Goal: Information Seeking & Learning: Learn about a topic

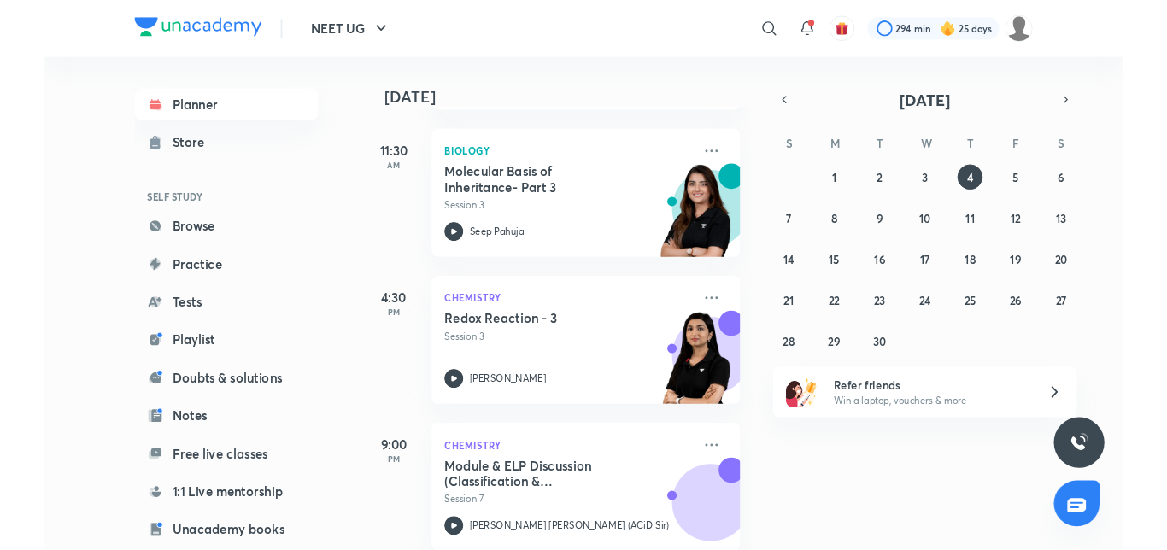
scroll to position [262, 0]
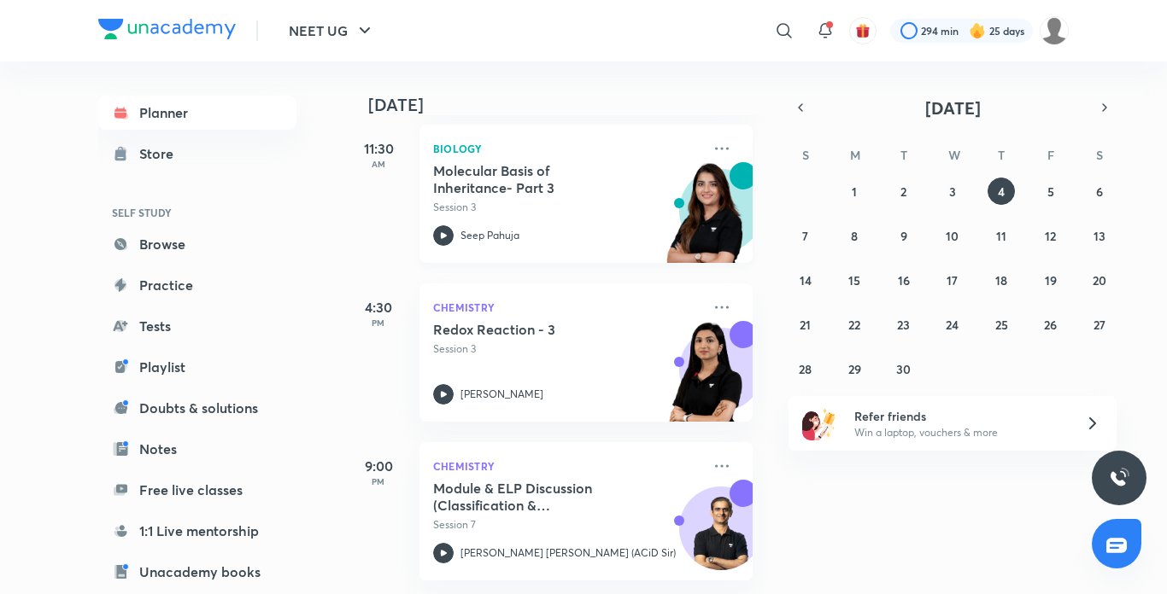
click at [441, 232] on icon at bounding box center [444, 235] width 6 height 6
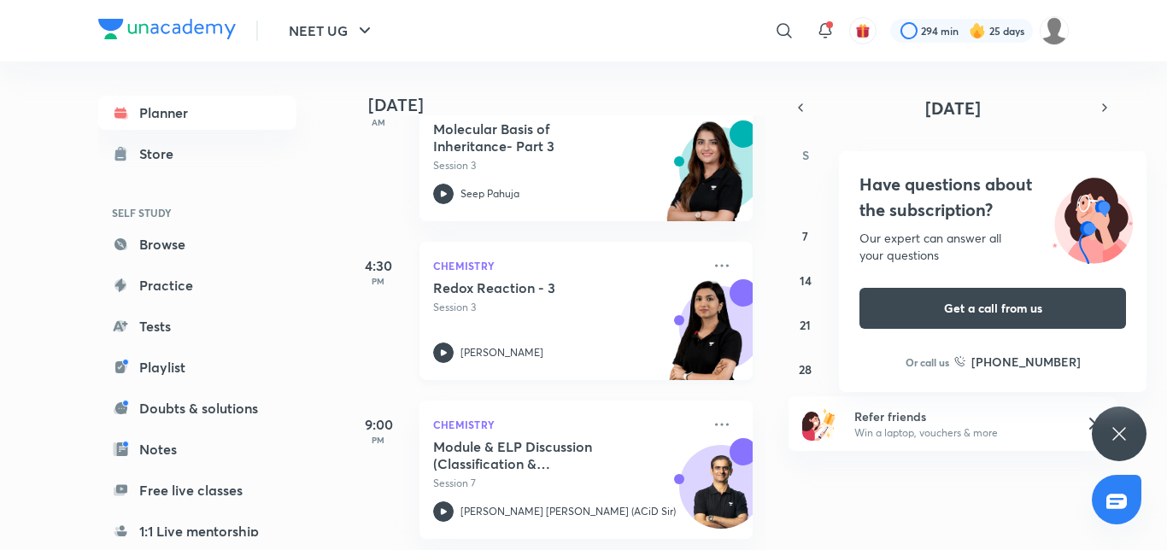
scroll to position [307, 0]
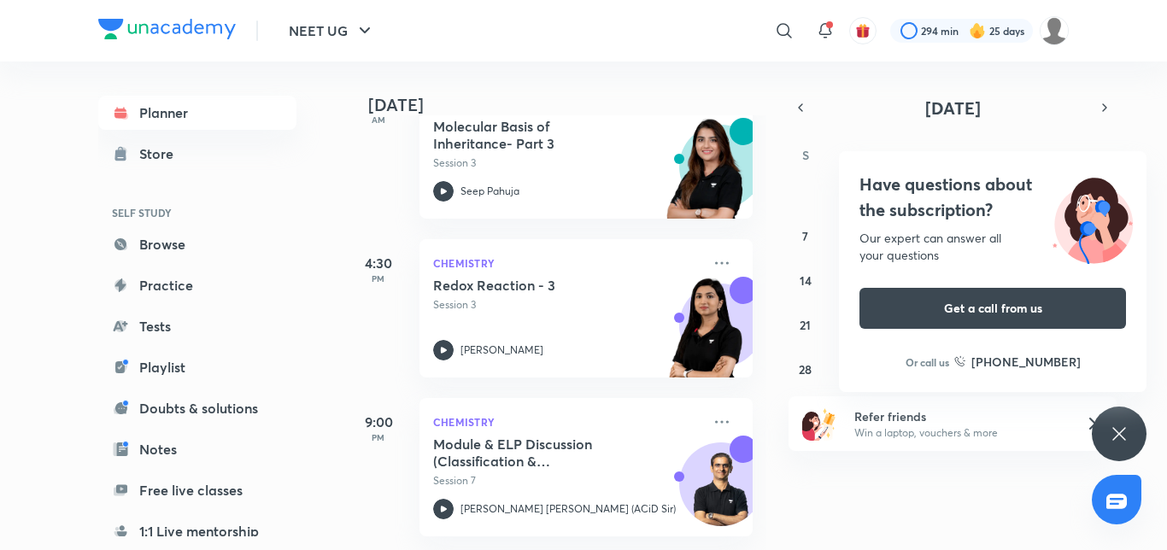
click at [1131, 446] on div "Have questions about the subscription? Our expert can answer all your questions…" at bounding box center [1119, 434] width 55 height 55
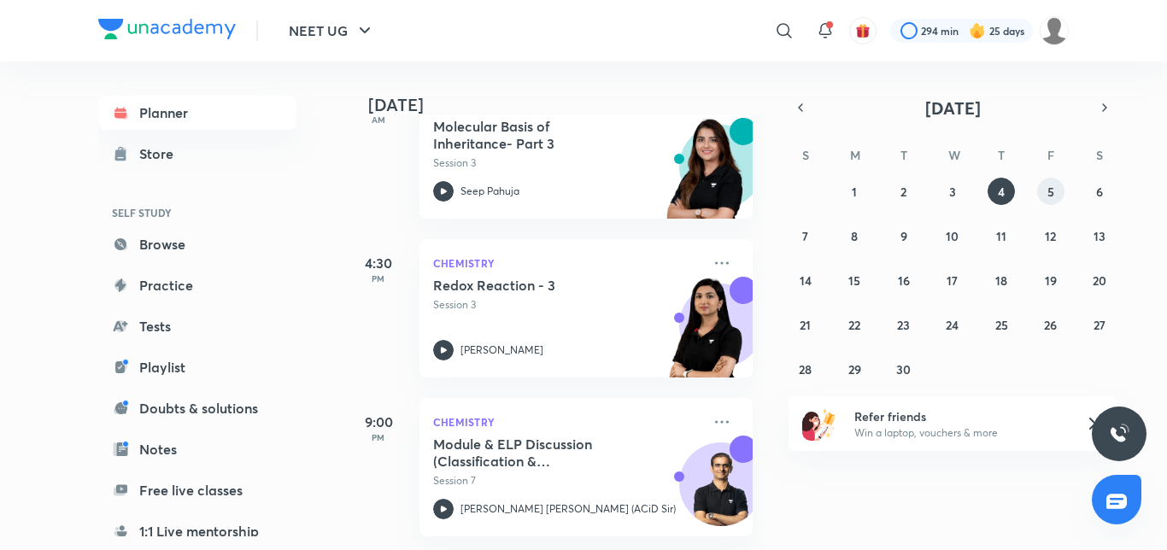
click at [1054, 190] on button "5" at bounding box center [1050, 191] width 27 height 27
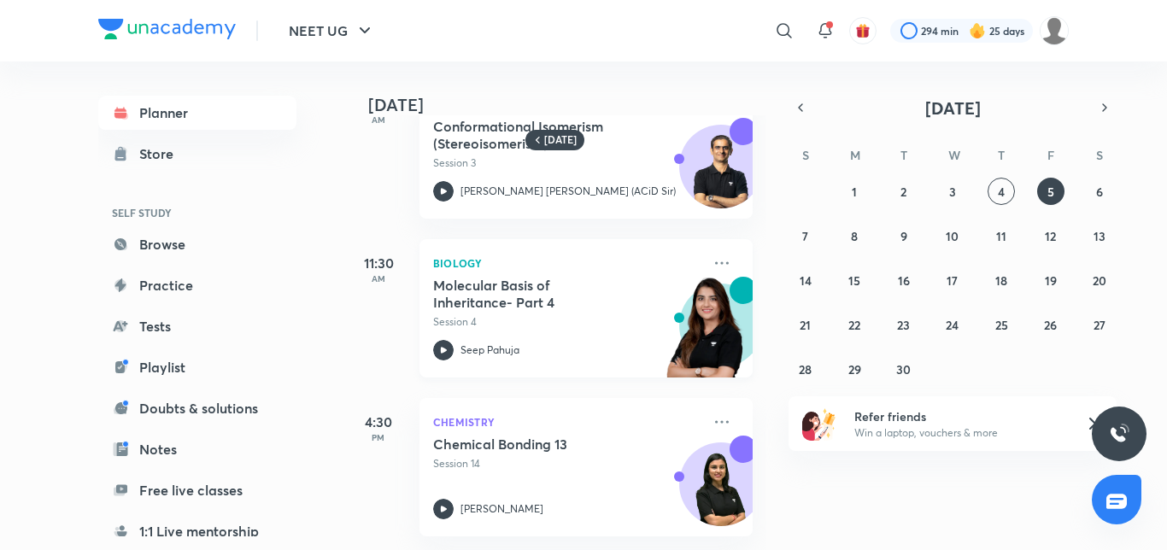
scroll to position [0, 0]
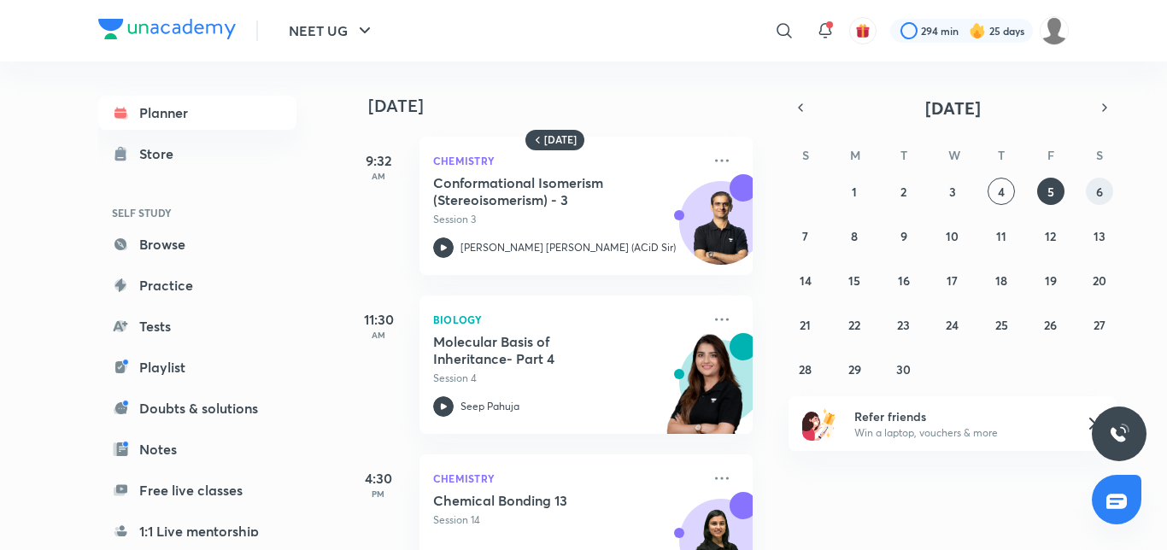
click at [1109, 198] on button "6" at bounding box center [1099, 191] width 27 height 27
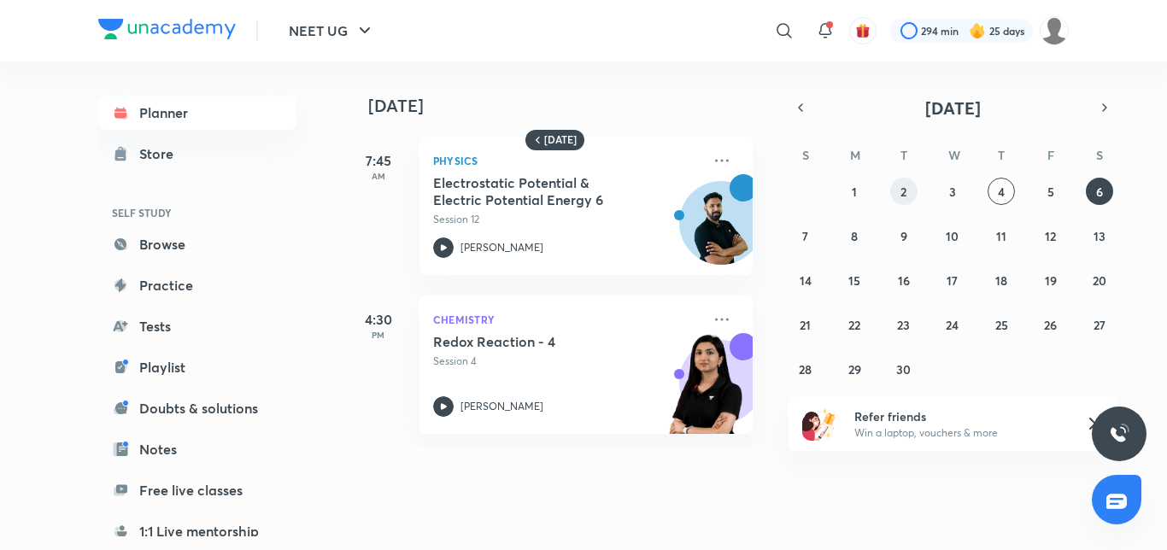
click at [899, 190] on button "2" at bounding box center [903, 191] width 27 height 27
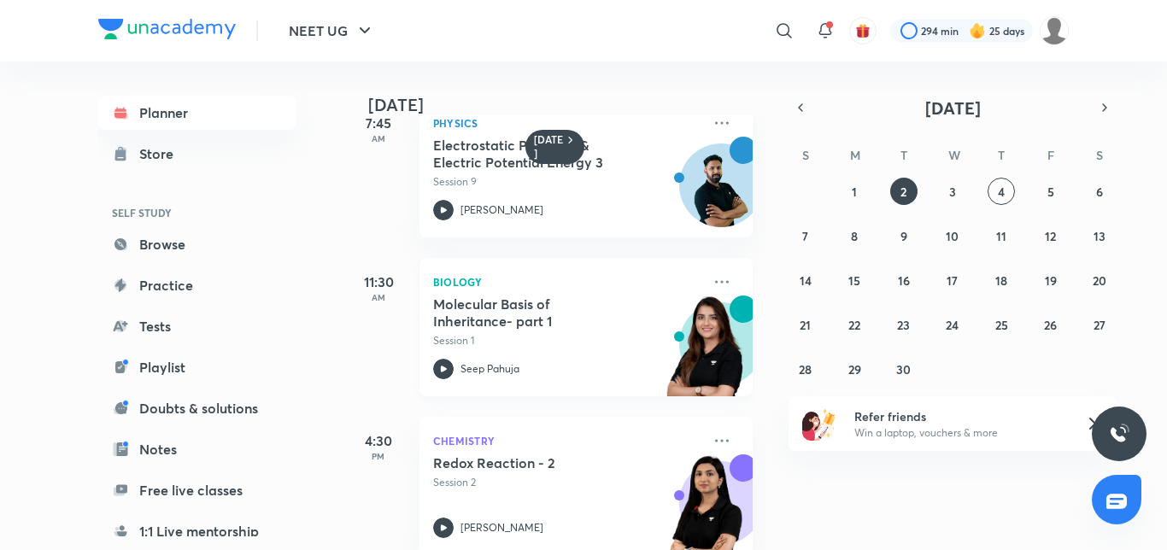
scroll to position [69, 0]
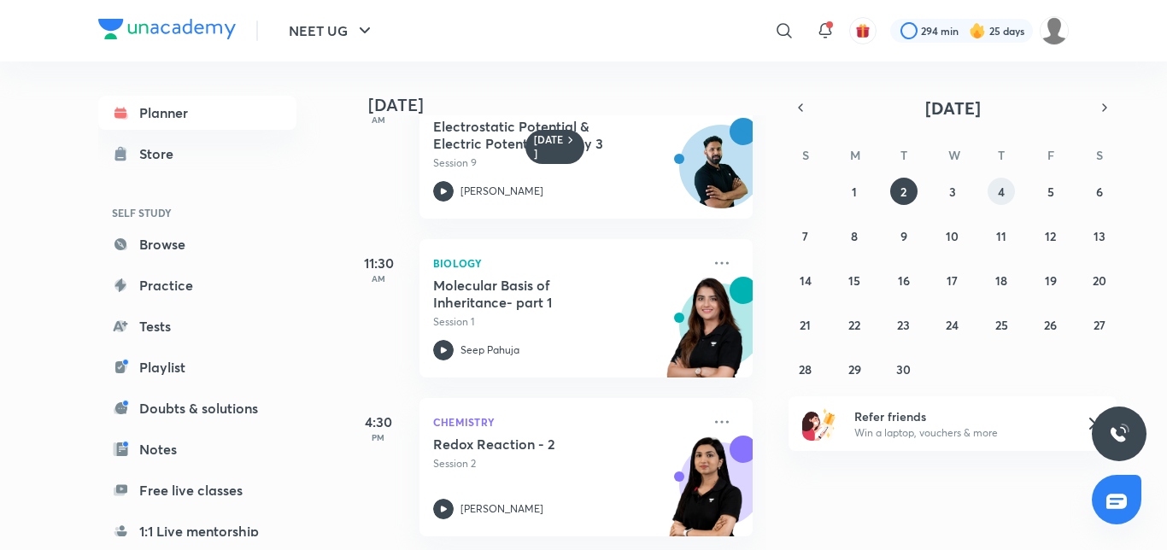
click at [1004, 191] on abbr "4" at bounding box center [1001, 192] width 7 height 16
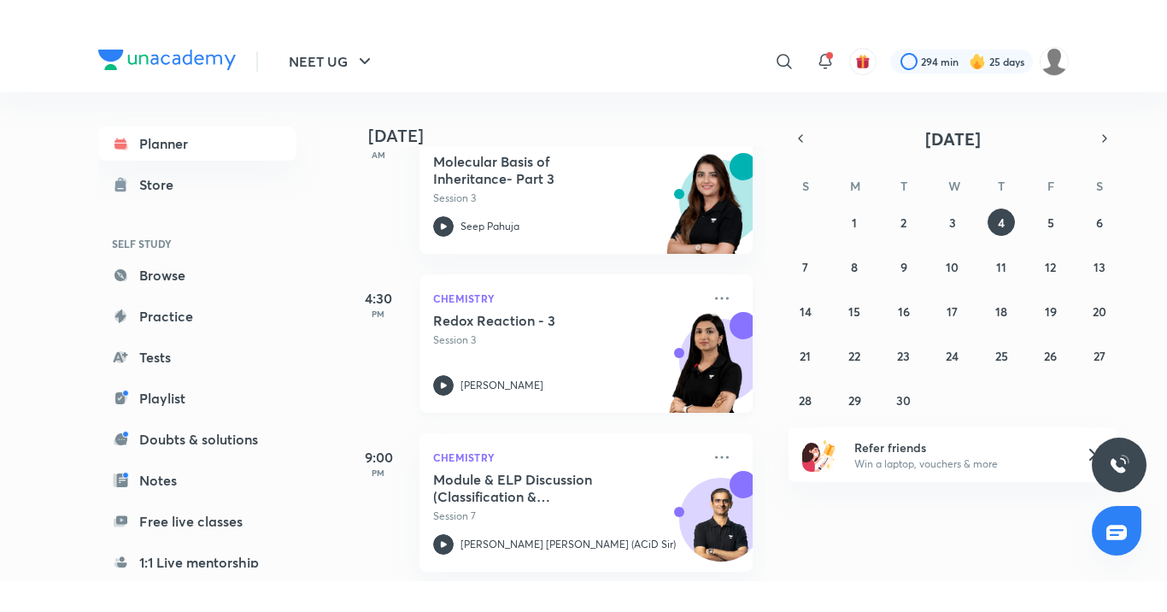
scroll to position [307, 0]
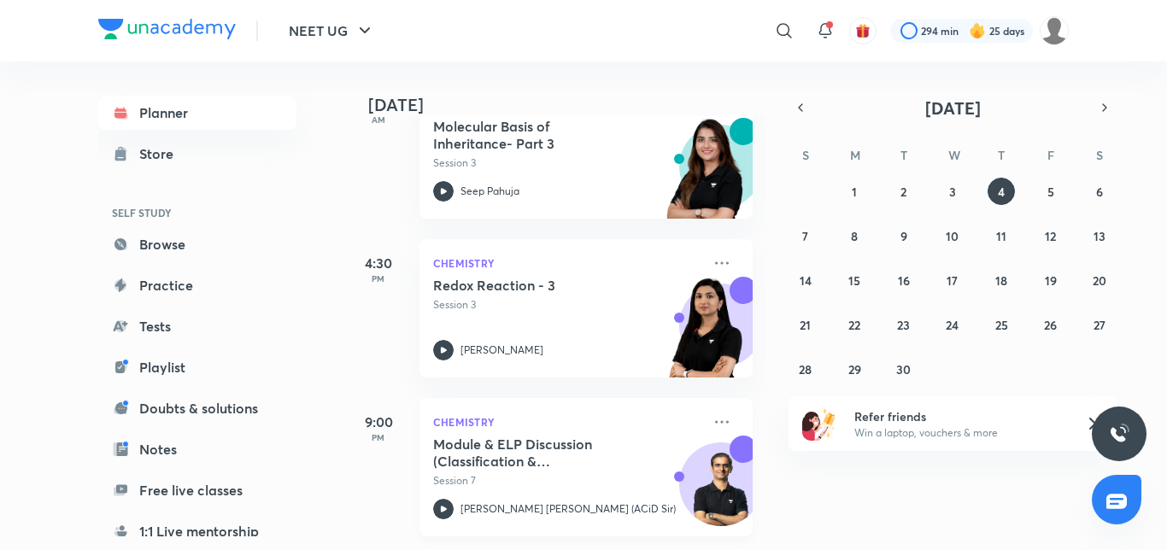
click at [447, 499] on icon at bounding box center [443, 509] width 20 height 20
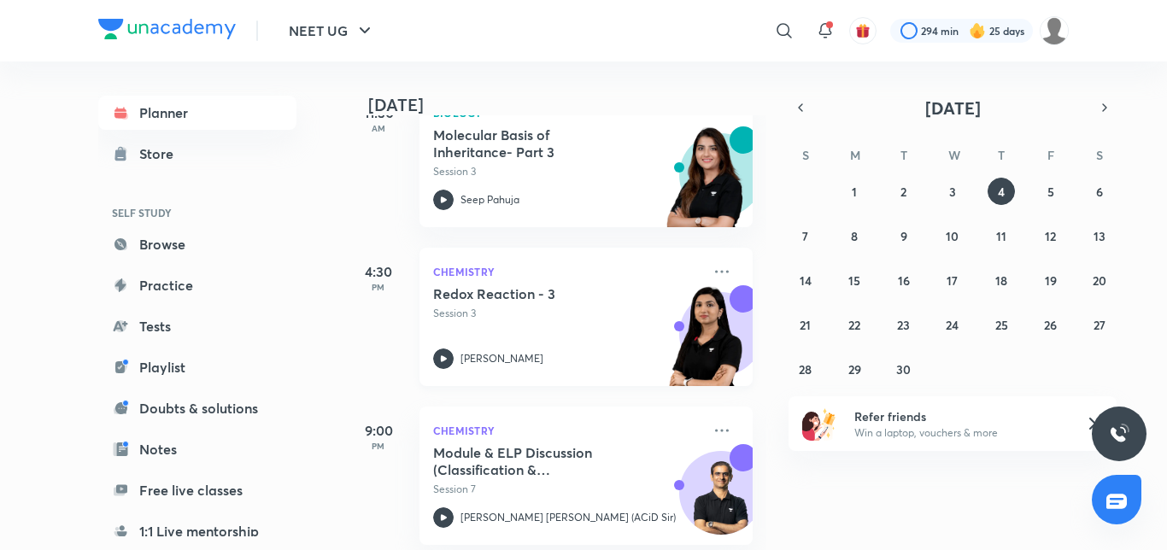
scroll to position [307, 0]
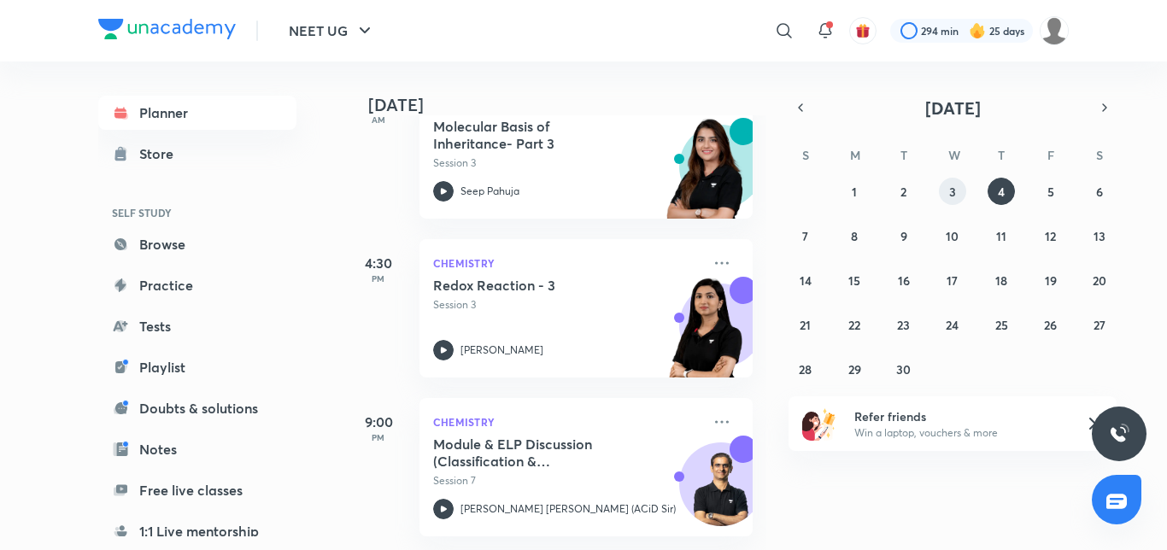
click at [944, 189] on button "3" at bounding box center [952, 191] width 27 height 27
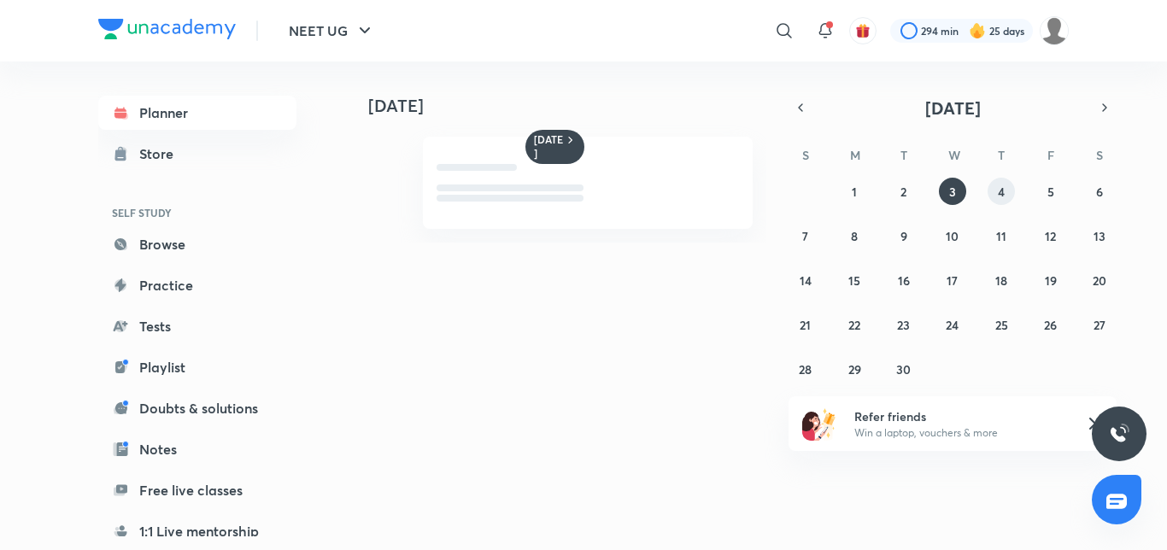
click at [999, 182] on button "4" at bounding box center [1000, 191] width 27 height 27
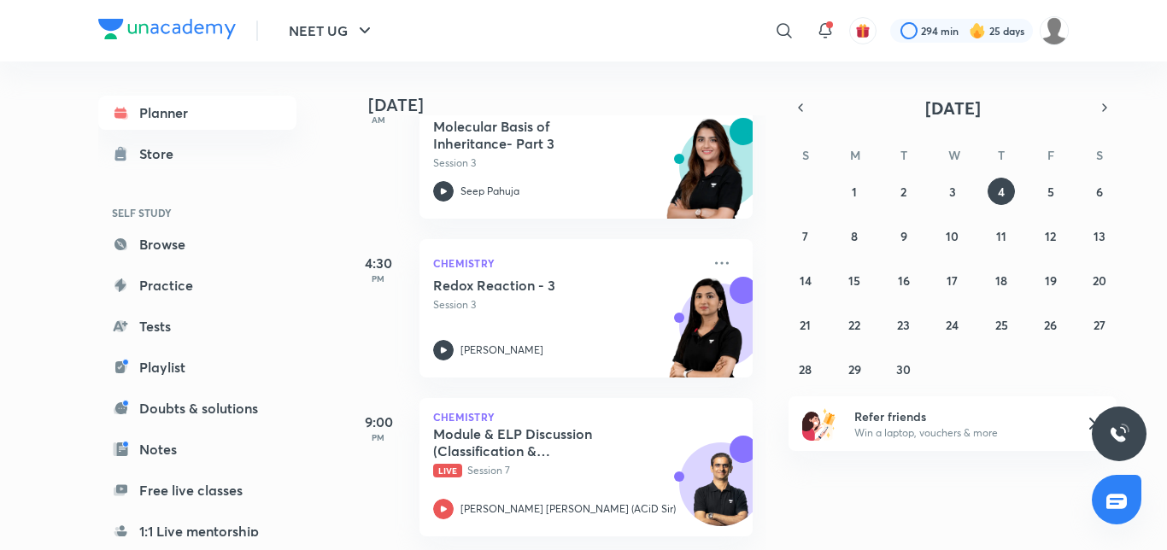
scroll to position [221, 0]
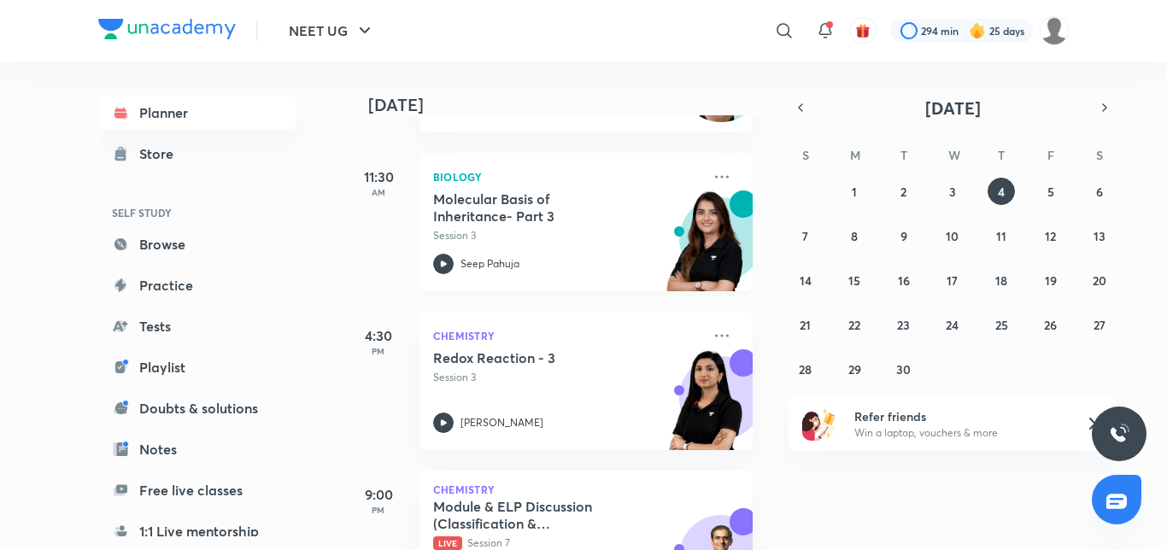
click at [442, 266] on icon at bounding box center [444, 264] width 6 height 6
